Goal: Task Accomplishment & Management: Use online tool/utility

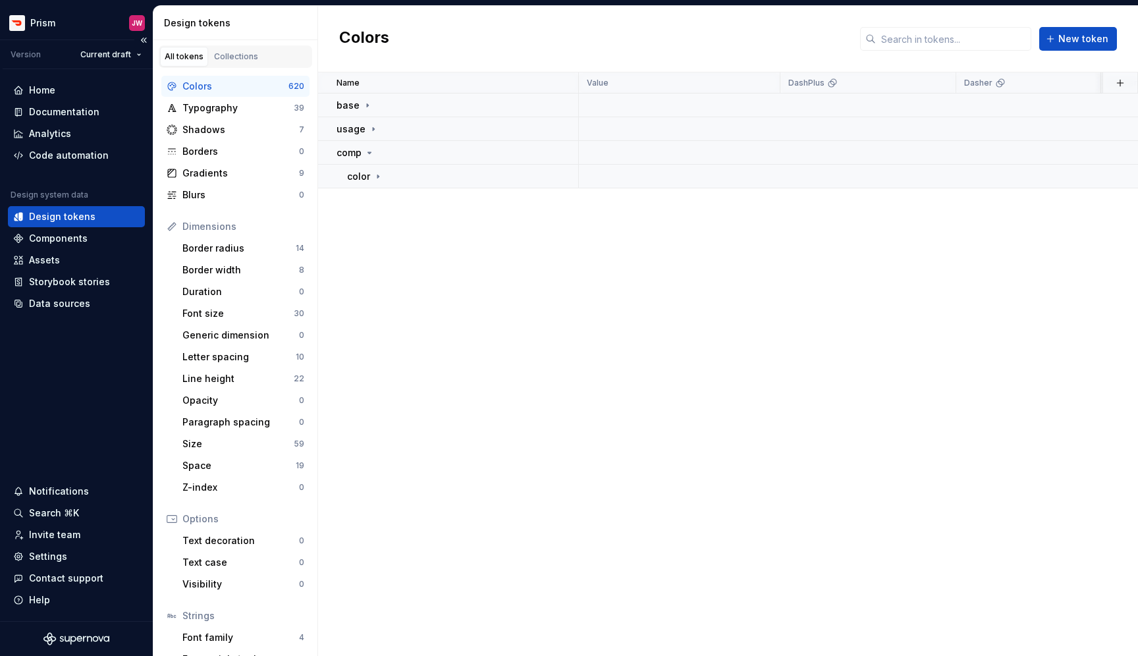
scroll to position [11, 0]
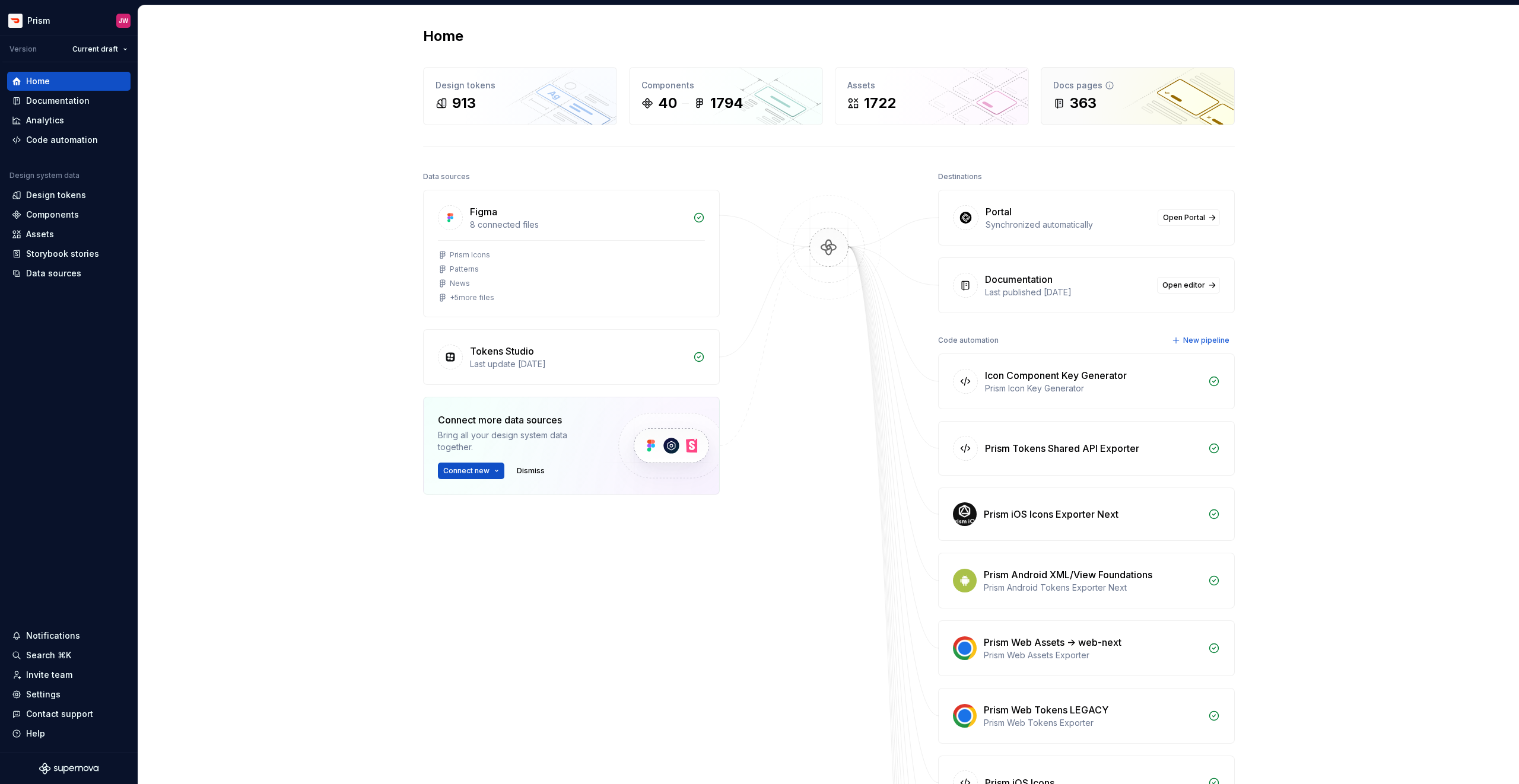
scroll to position [5, 0]
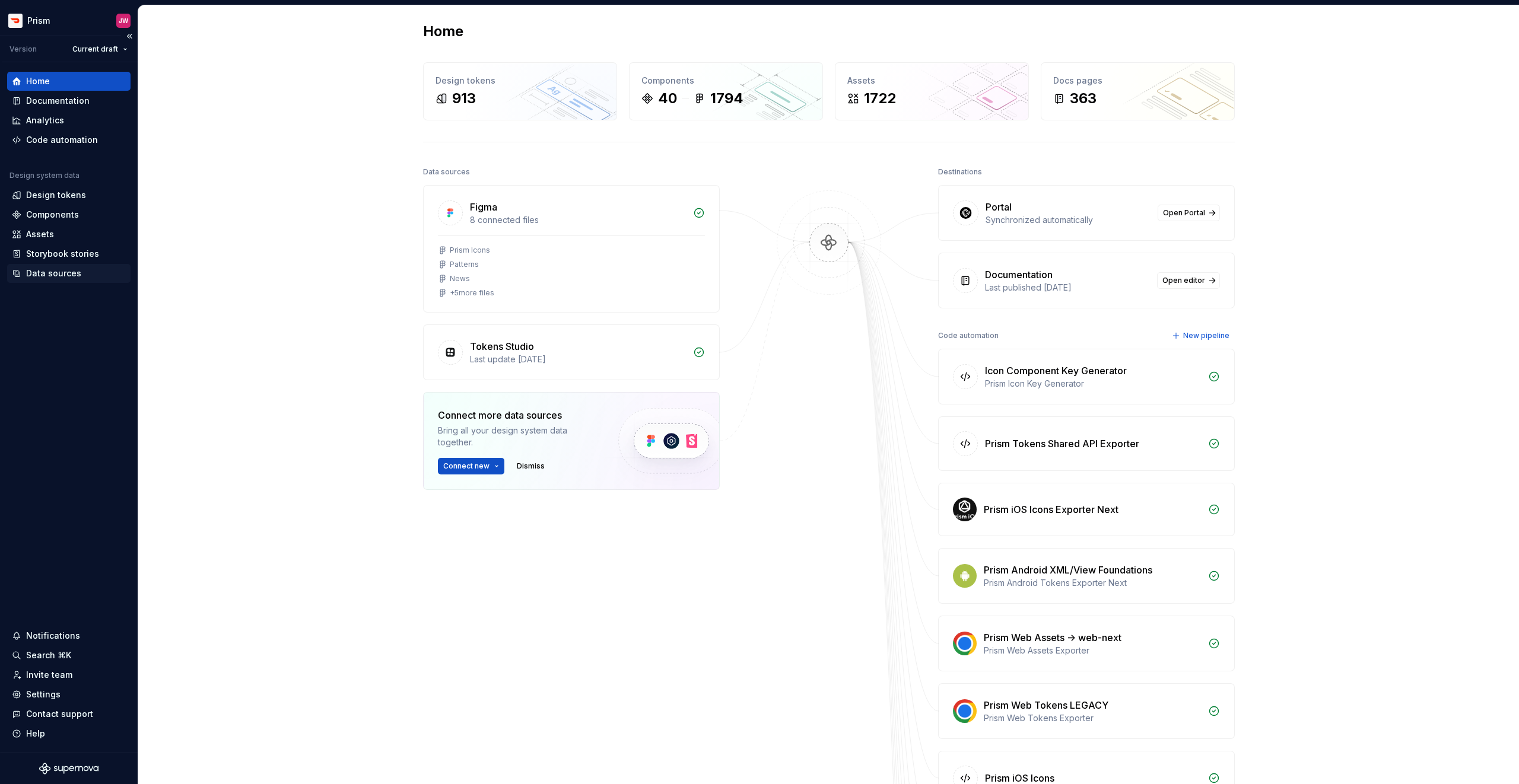
click at [58, 274] on div "Data sources" at bounding box center [53, 273] width 55 height 12
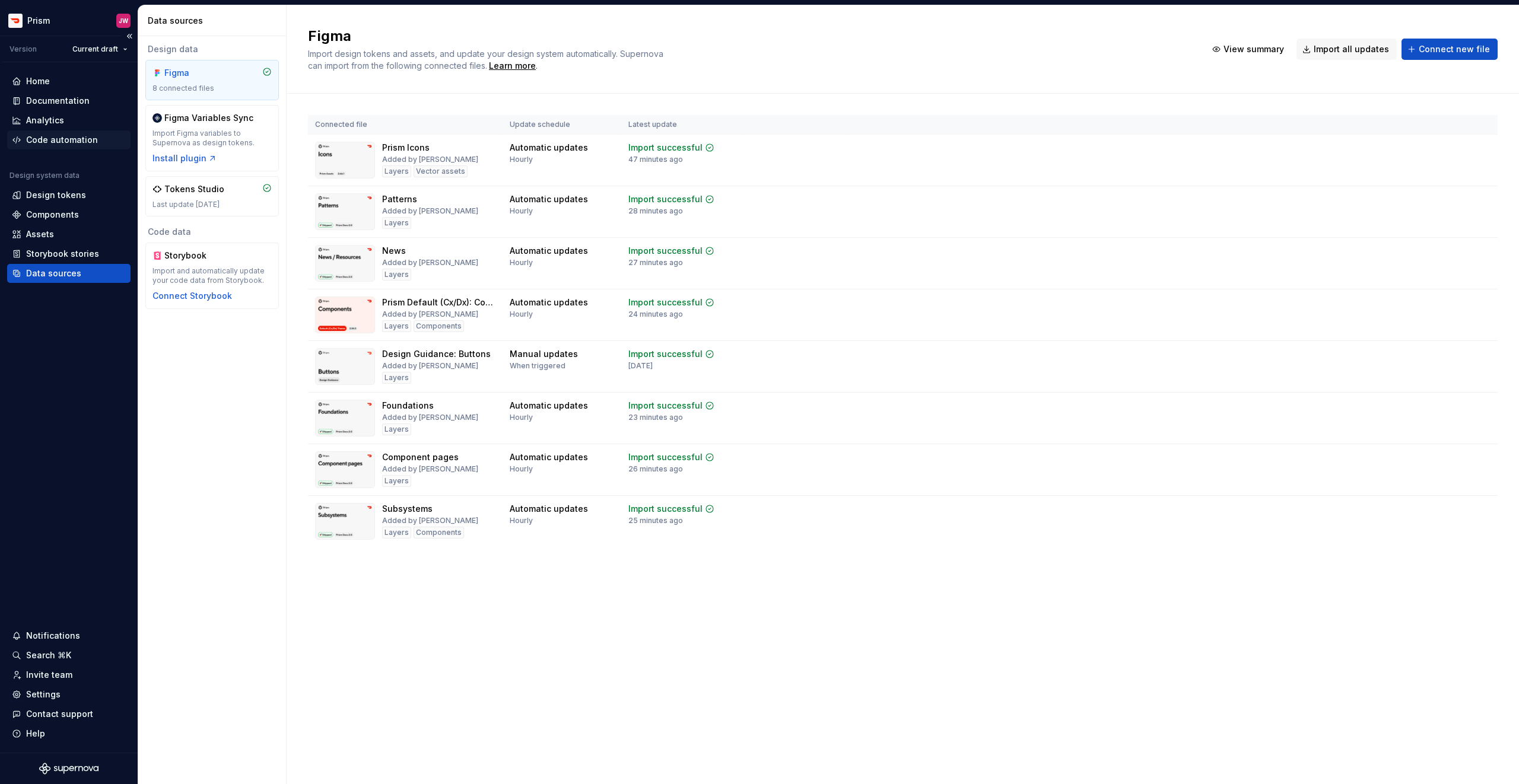
click at [70, 132] on div "Code automation" at bounding box center [69, 140] width 124 height 19
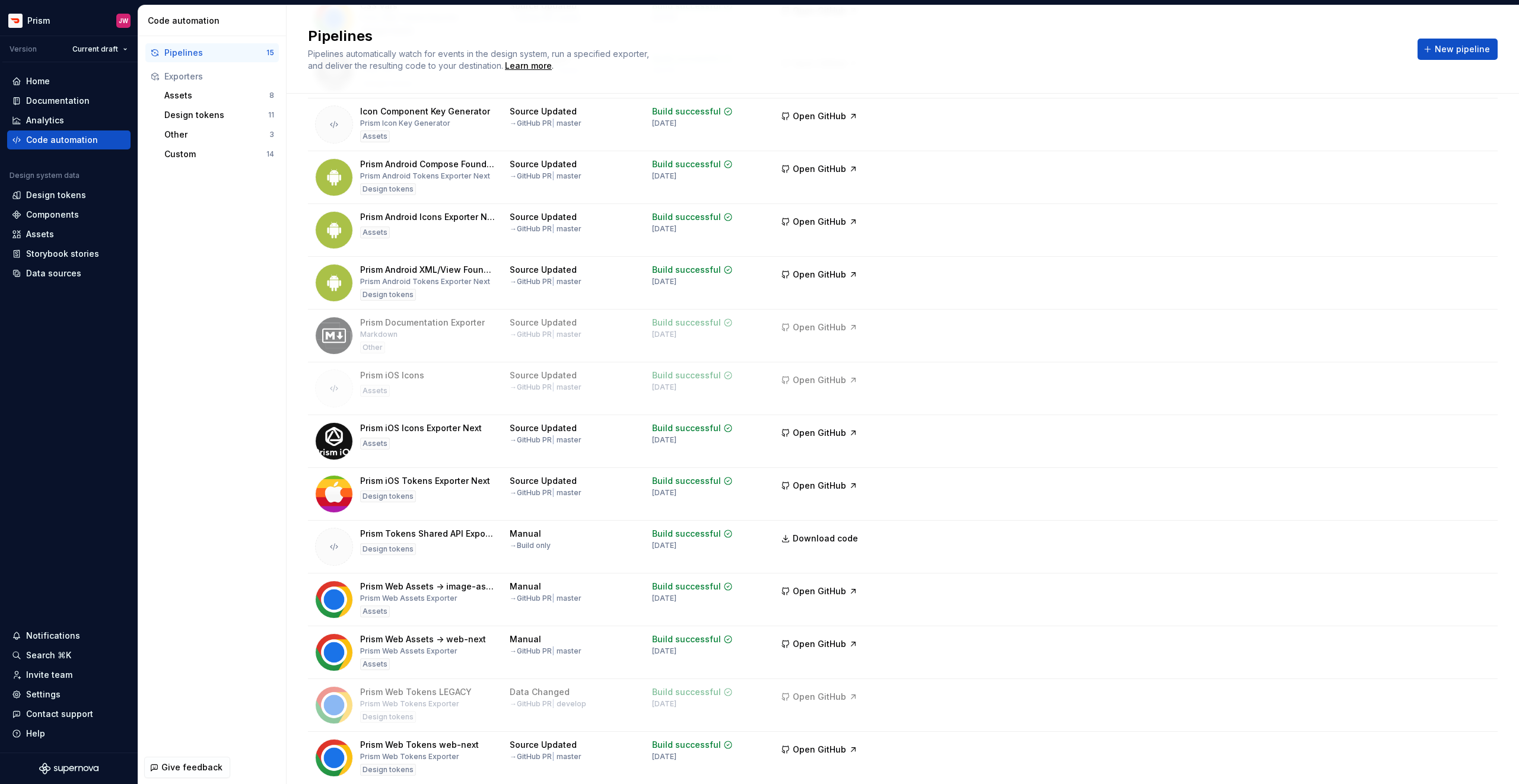
scroll to position [187, 0]
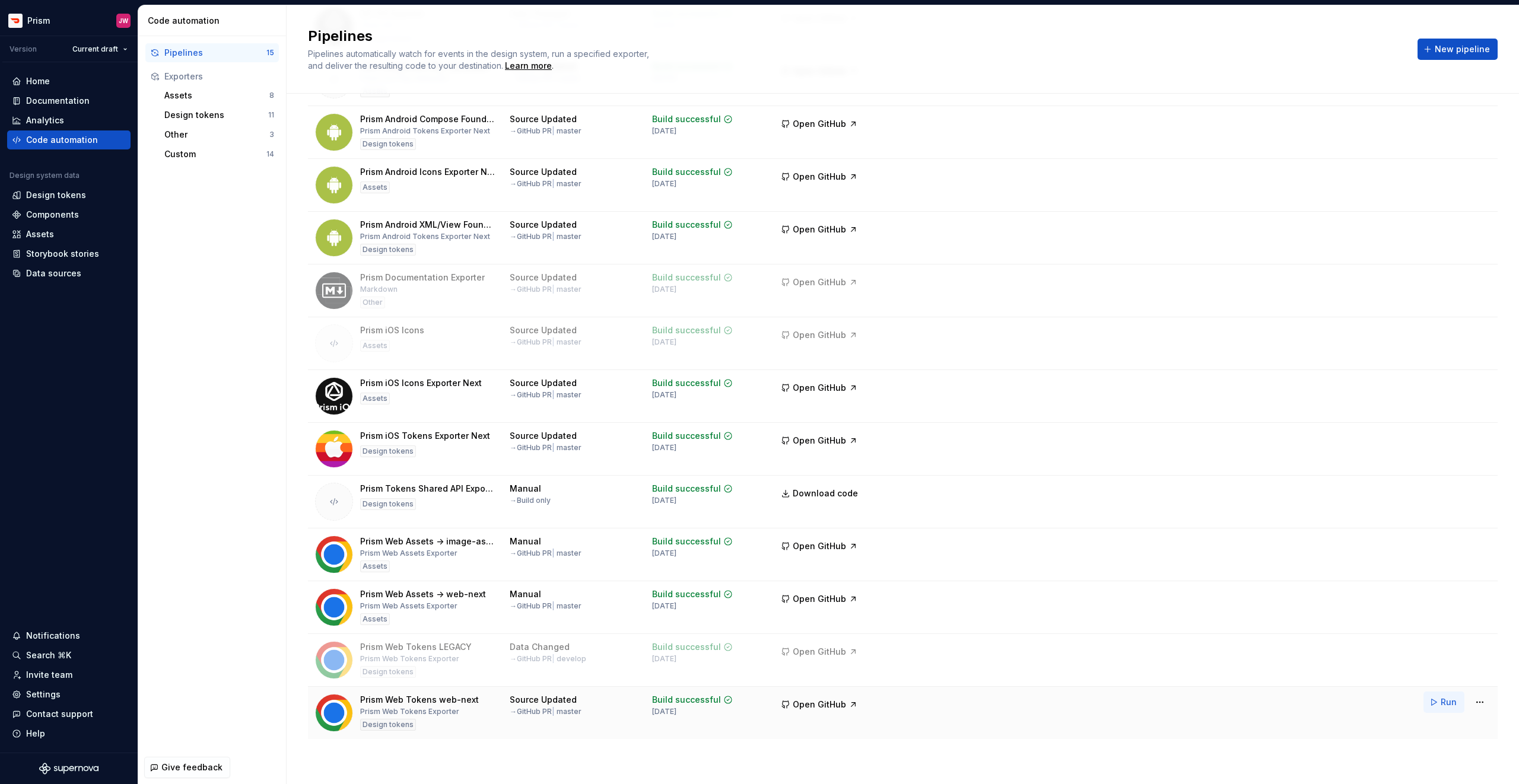
click at [1429, 695] on button "Run" at bounding box center [1443, 703] width 41 height 22
click at [814, 705] on span "Open GitHub" at bounding box center [819, 705] width 53 height 12
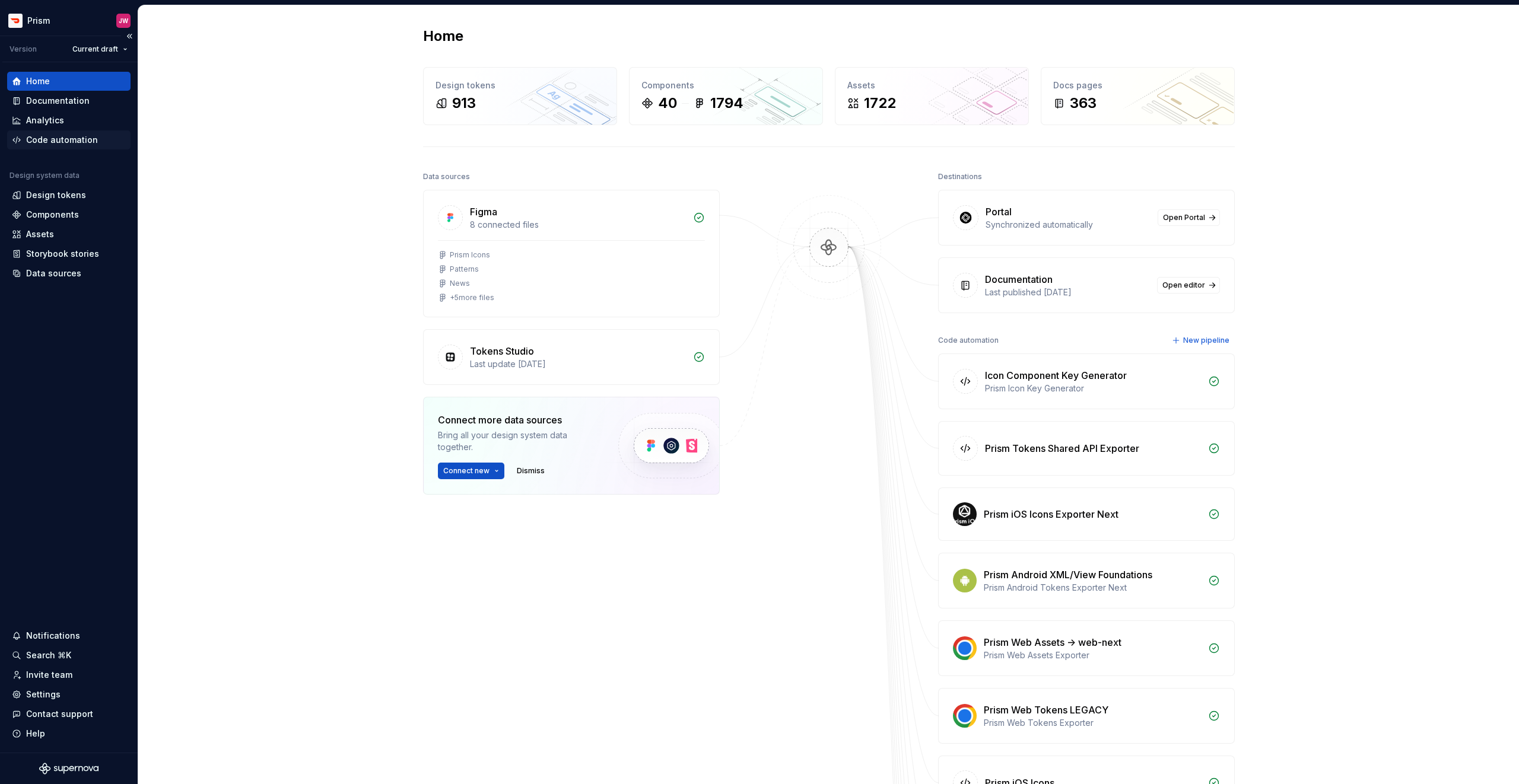
click at [55, 142] on div "Code automation" at bounding box center [62, 140] width 72 height 12
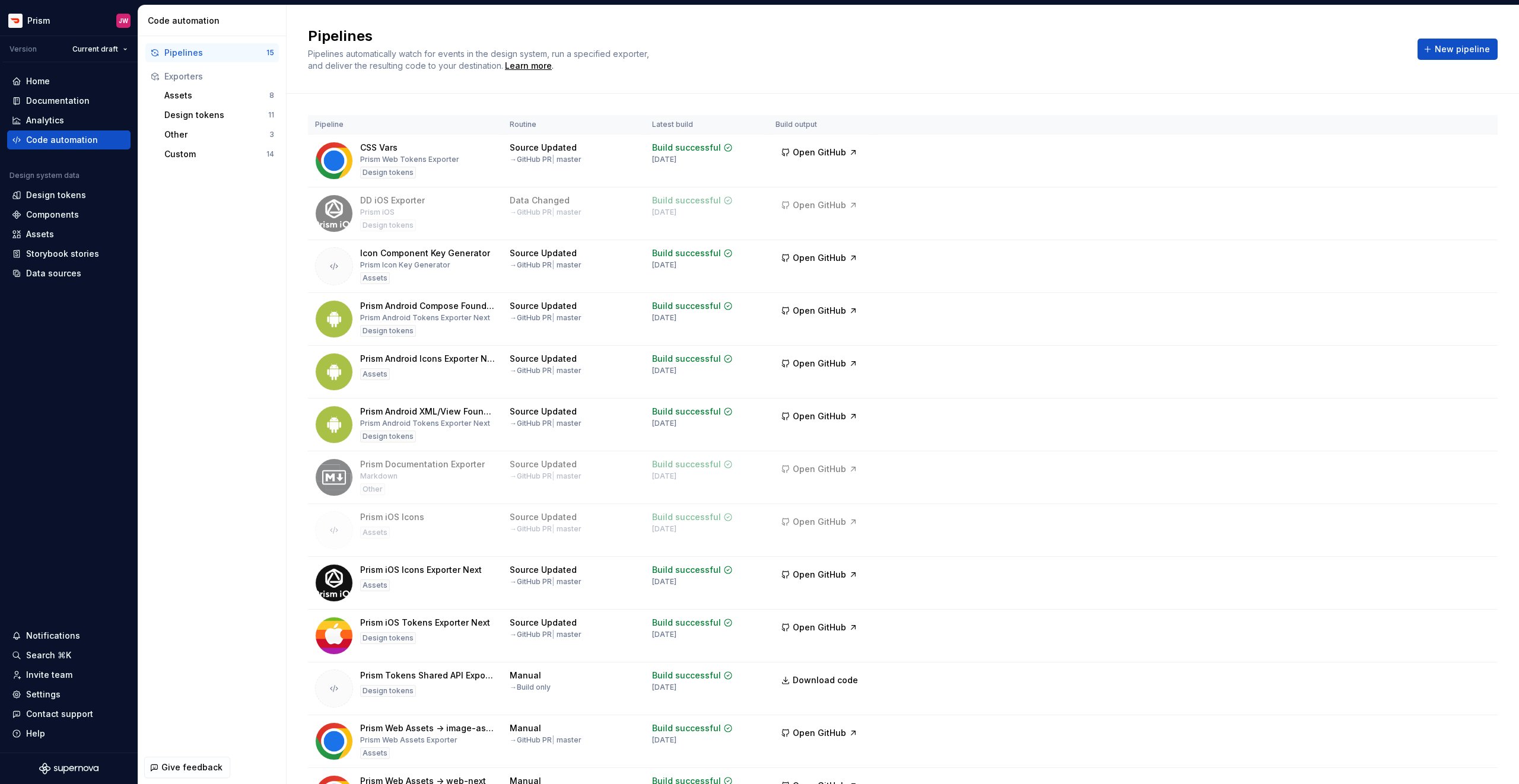
scroll to position [187, 0]
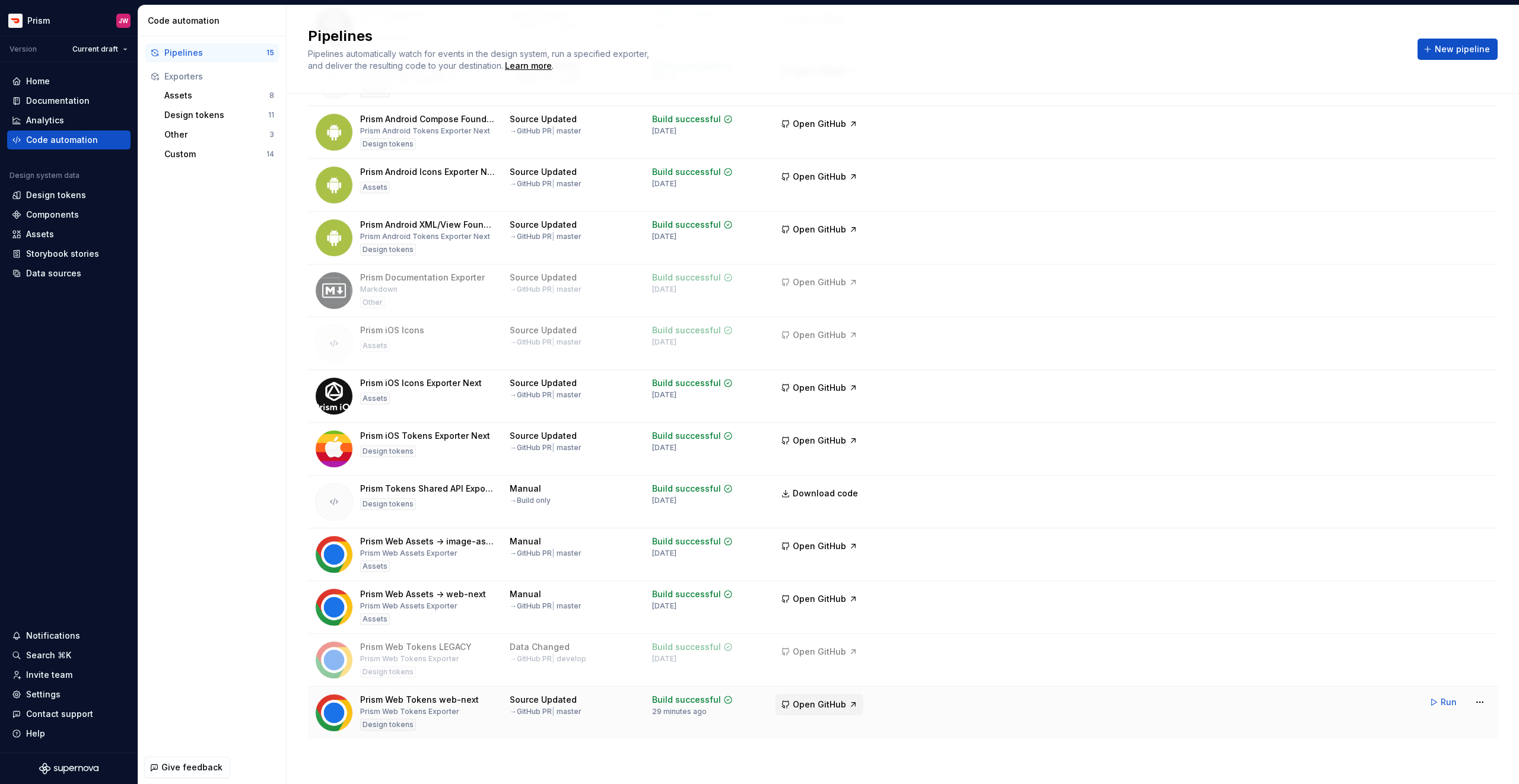
click at [830, 705] on span "Open GitHub" at bounding box center [819, 705] width 53 height 12
